Goal: Find specific page/section: Find specific page/section

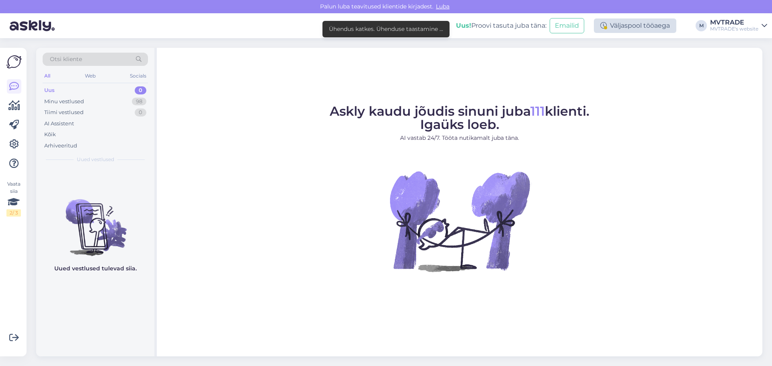
click at [649, 26] on div "Väljaspool tööaega" at bounding box center [634, 25] width 82 height 14
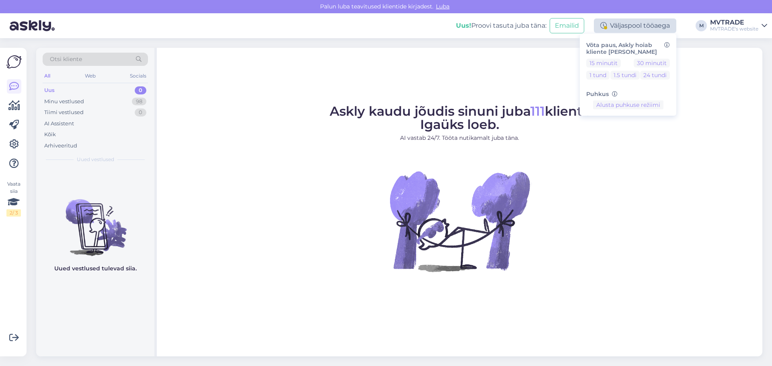
click at [638, 20] on div "Väljaspool tööaega" at bounding box center [634, 25] width 82 height 14
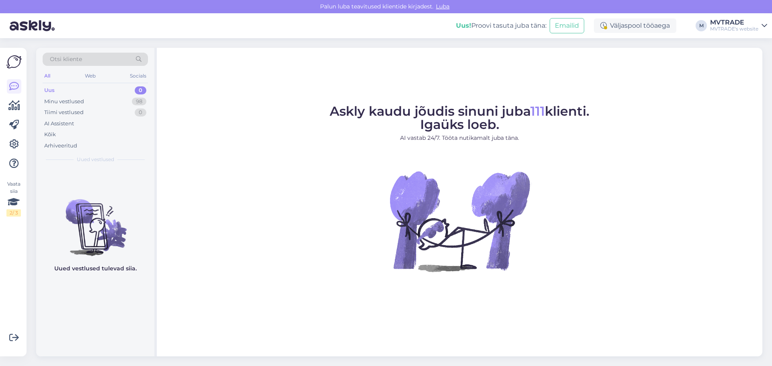
click at [727, 31] on div "MVTRADE's website" at bounding box center [734, 29] width 48 height 6
click at [12, 206] on icon at bounding box center [14, 202] width 12 height 14
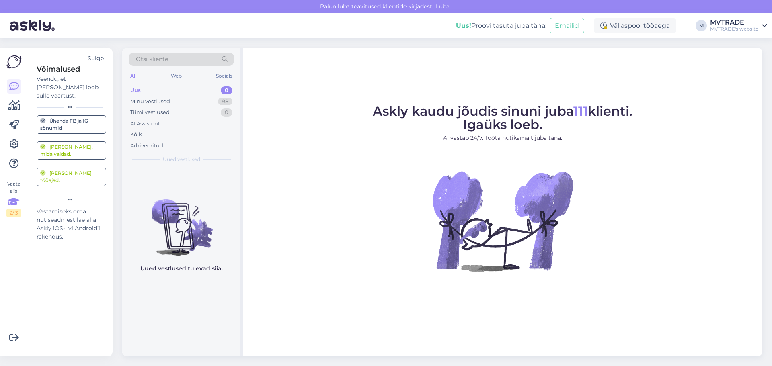
click at [12, 206] on icon at bounding box center [14, 202] width 12 height 14
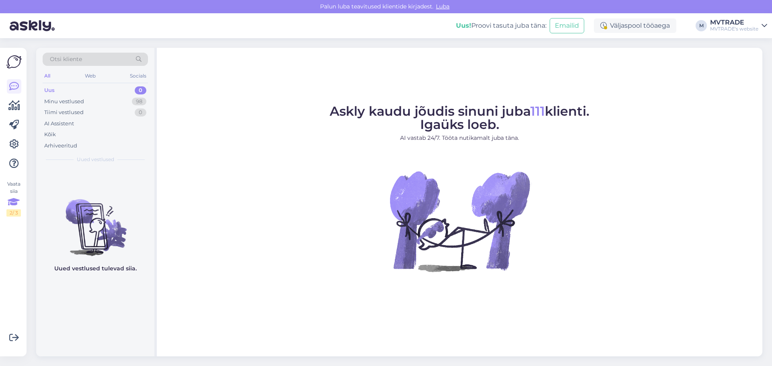
click at [12, 206] on icon at bounding box center [14, 202] width 12 height 14
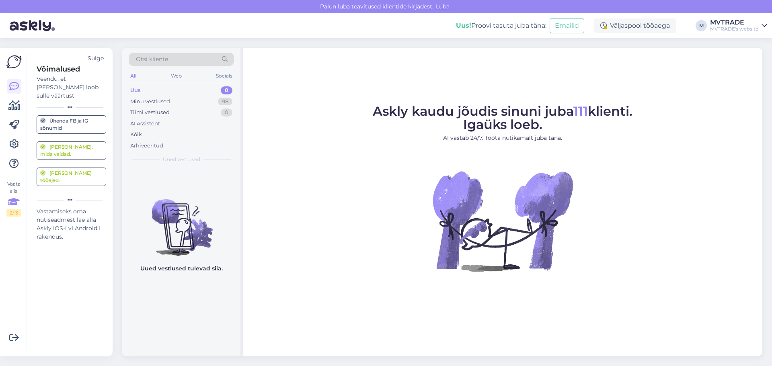
click at [12, 206] on icon at bounding box center [14, 202] width 12 height 14
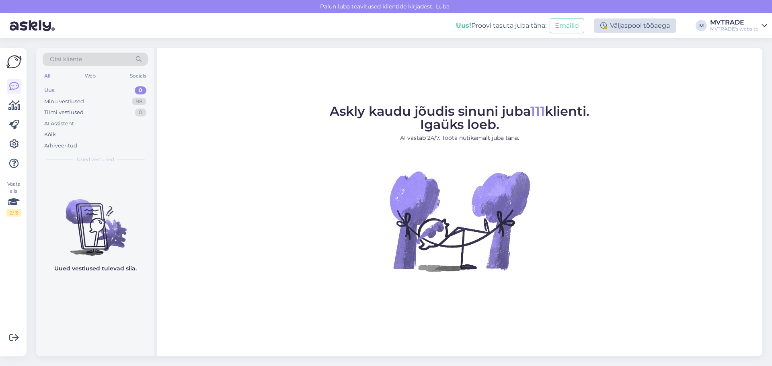
click at [620, 29] on div "Väljaspool tööaega" at bounding box center [634, 25] width 82 height 14
